Goal: Task Accomplishment & Management: Manage account settings

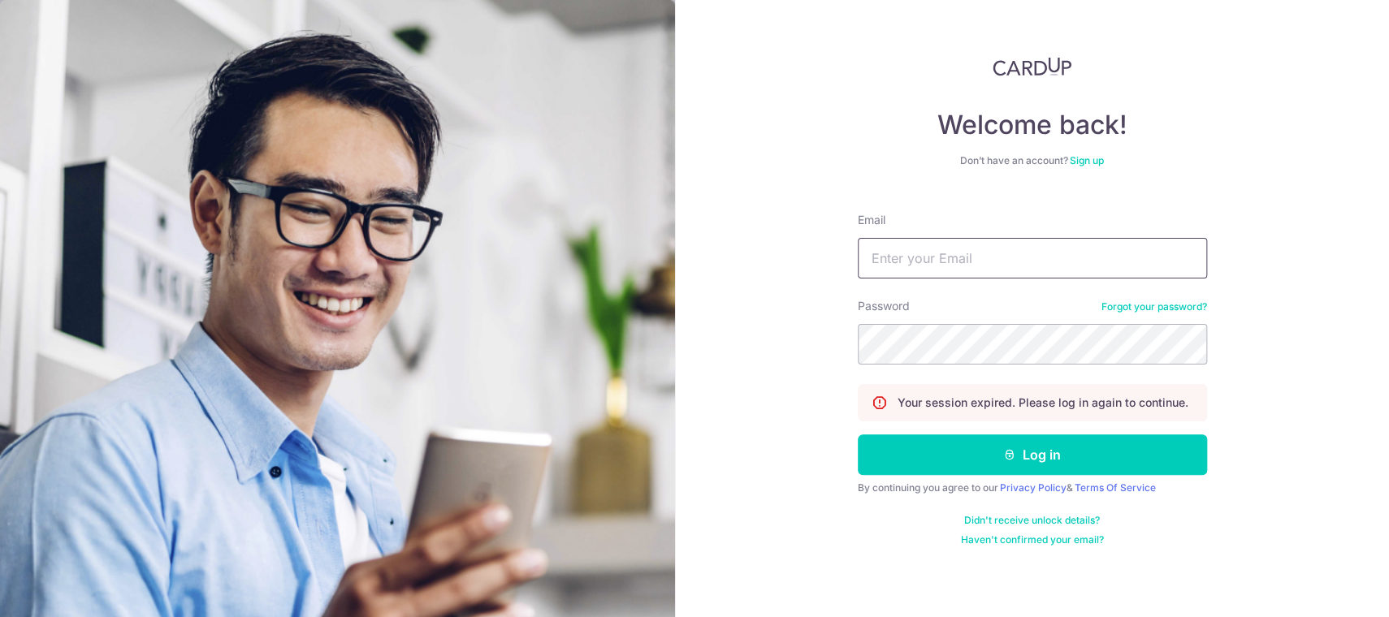
type input "[EMAIL_ADDRESS][DOMAIN_NAME]"
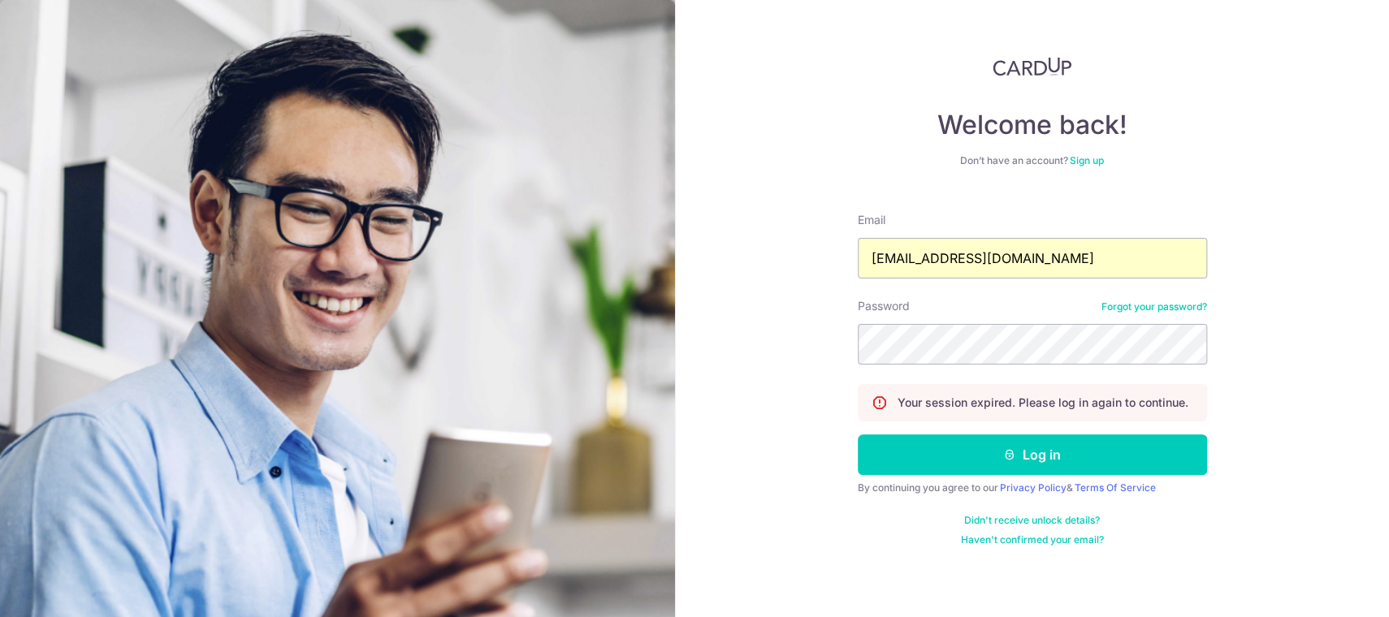
click at [796, 64] on div "Welcome back! Don’t have an account? Sign up Email [EMAIL_ADDRESS][DOMAIN_NAME]…" at bounding box center [1032, 308] width 714 height 617
